Goal: Task Accomplishment & Management: Use online tool/utility

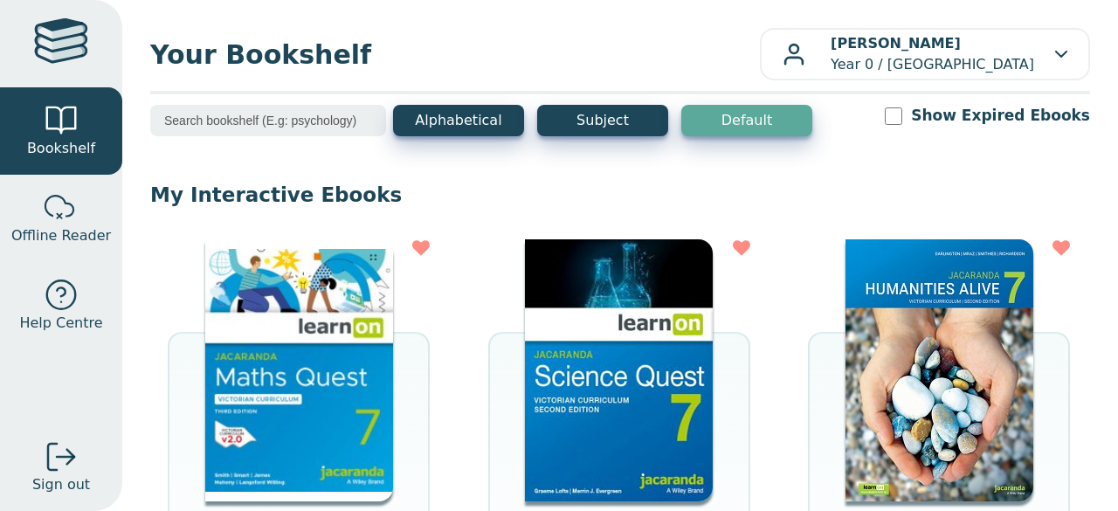
click at [337, 323] on img at bounding box center [299, 370] width 188 height 262
click at [568, 410] on img at bounding box center [619, 370] width 188 height 262
